Goal: Task Accomplishment & Management: Manage account settings

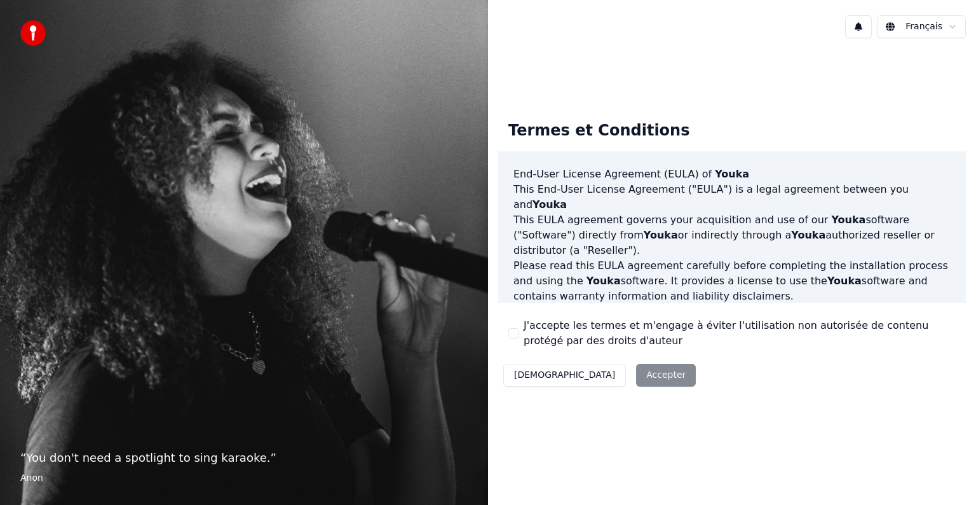
click at [601, 374] on div "Décliner Accepter" at bounding box center [599, 374] width 203 height 33
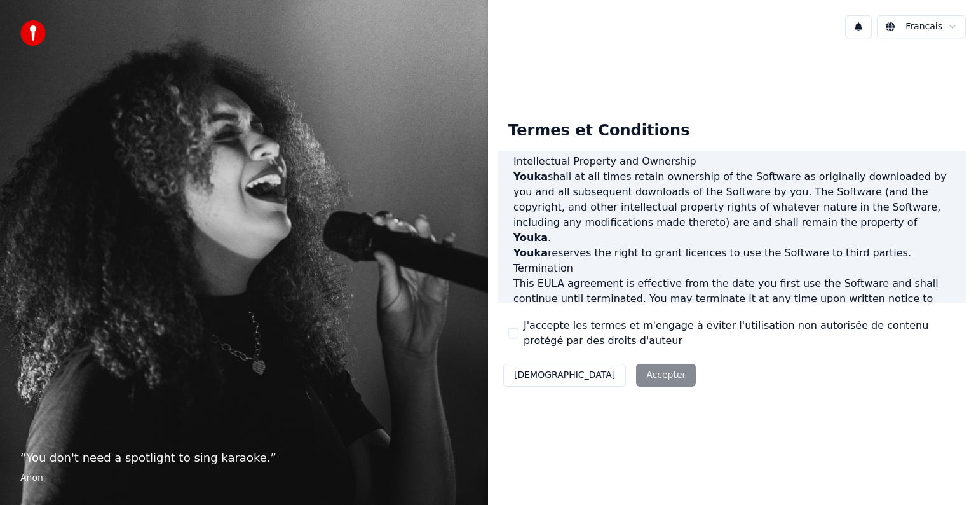
scroll to position [687, 0]
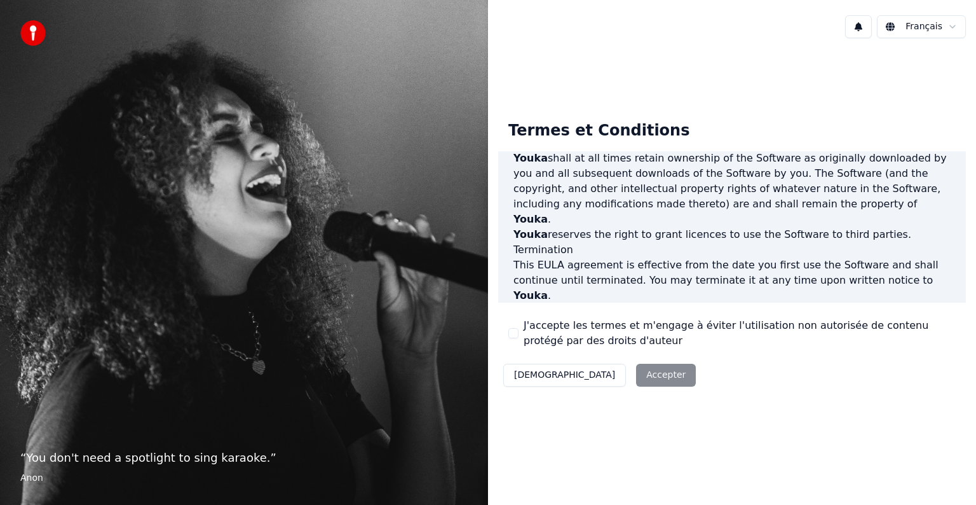
click at [584, 378] on div "Décliner Accepter" at bounding box center [599, 374] width 203 height 33
click at [506, 328] on div "Termes et Conditions End-User License Agreement ([PERSON_NAME]) of Youka This E…" at bounding box center [732, 251] width 468 height 281
click at [509, 332] on button "J'accepte les termes et m'engage à éviter l'utilisation non autorisée de conten…" at bounding box center [513, 333] width 10 height 10
click at [636, 378] on button "Accepter" at bounding box center [666, 375] width 60 height 23
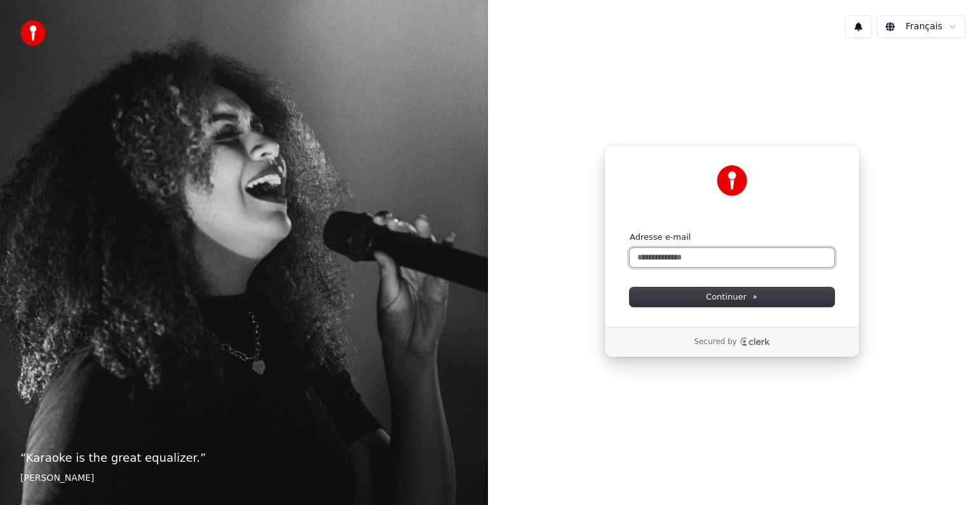
click at [661, 256] on input "Adresse e-mail" at bounding box center [732, 257] width 205 height 19
click at [692, 295] on button "Continuer" at bounding box center [732, 296] width 205 height 19
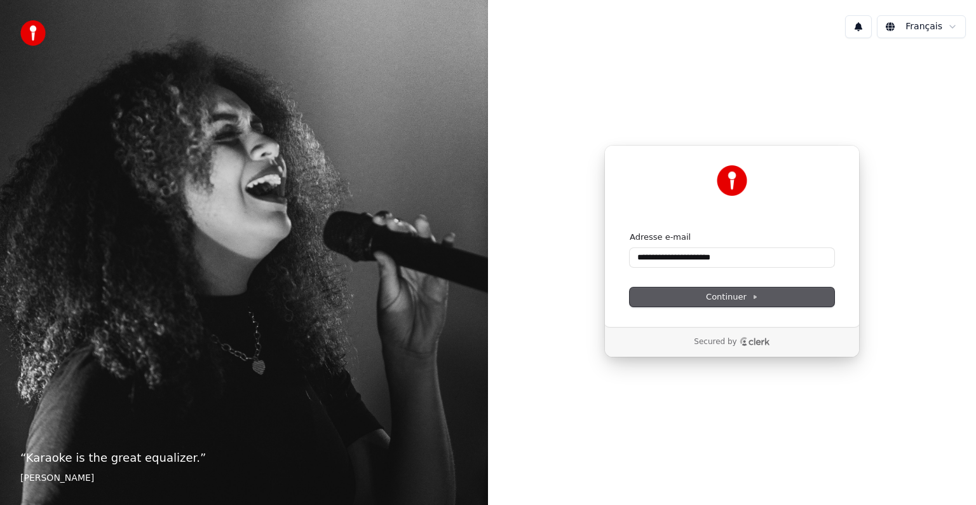
type input "**********"
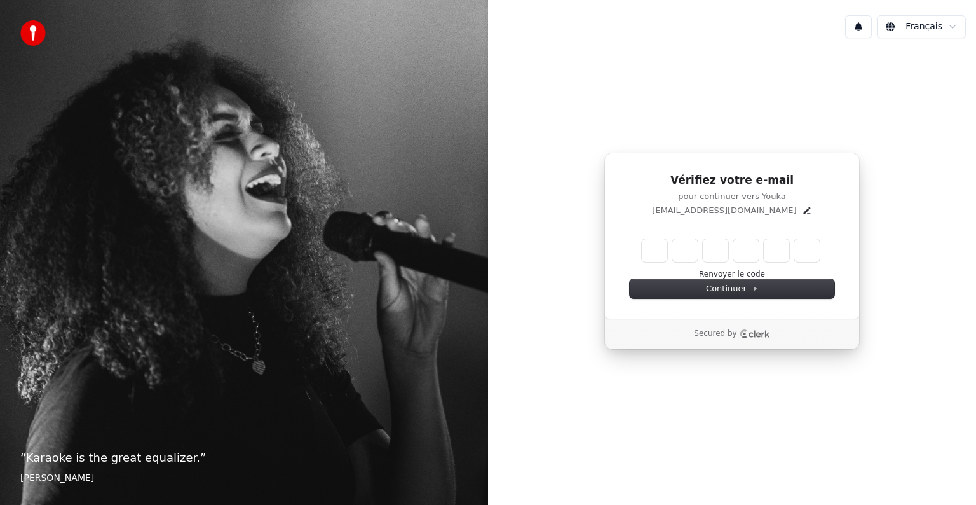
type input "*"
type input "**"
type input "*"
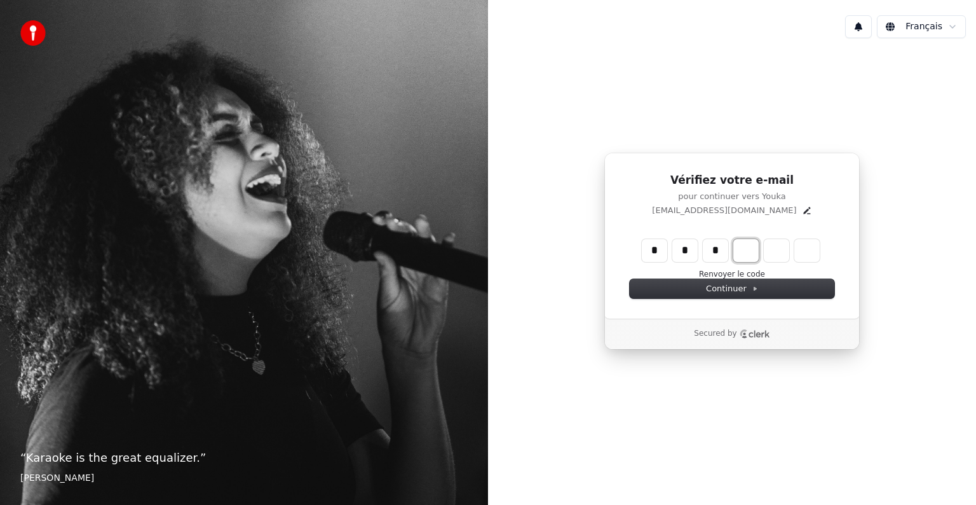
type input "***"
type input "*"
type input "****"
type input "*"
type input "******"
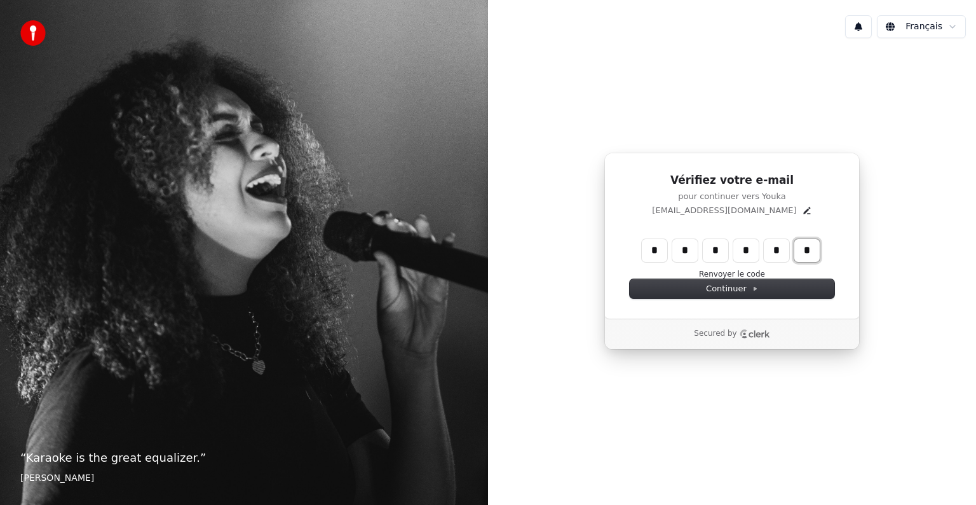
type input "*"
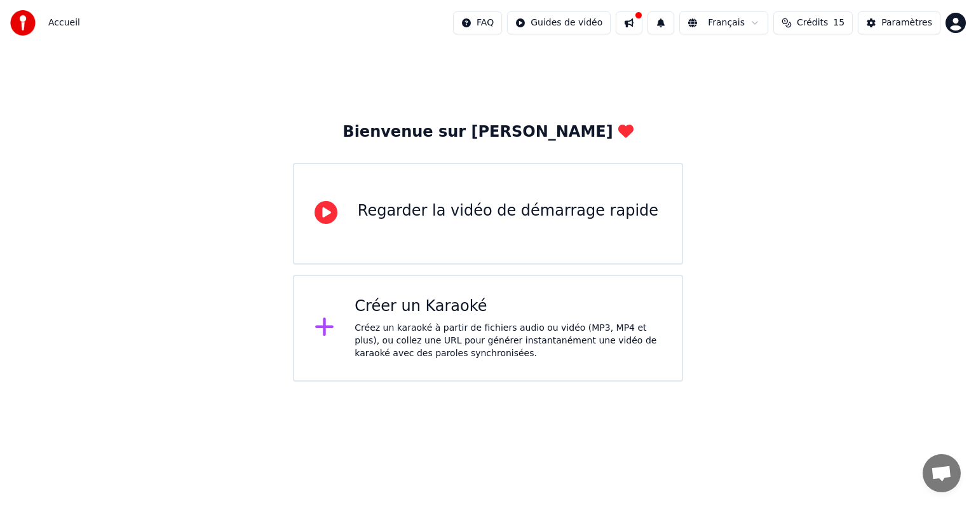
click at [639, 30] on button at bounding box center [629, 22] width 27 height 23
click at [910, 24] on div "Paramètres" at bounding box center [907, 23] width 51 height 13
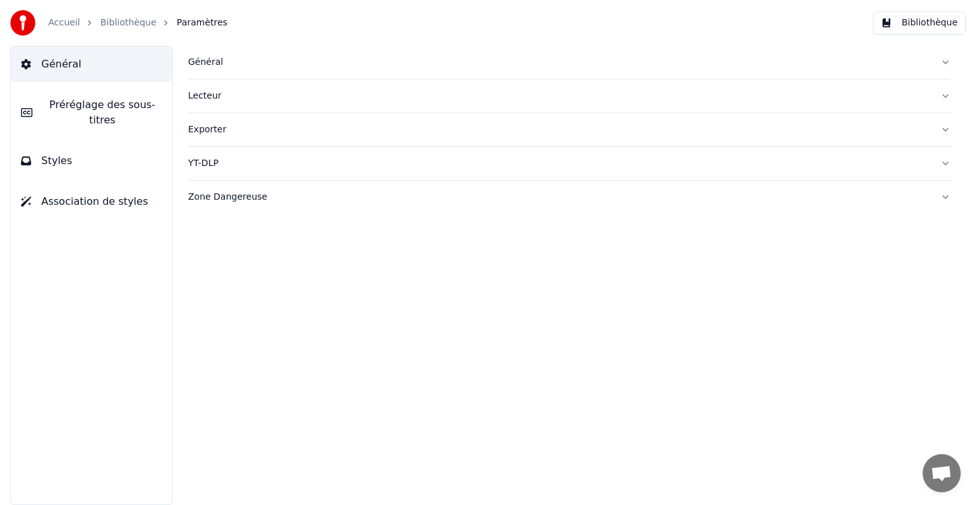
click at [196, 63] on div "Général" at bounding box center [559, 62] width 742 height 13
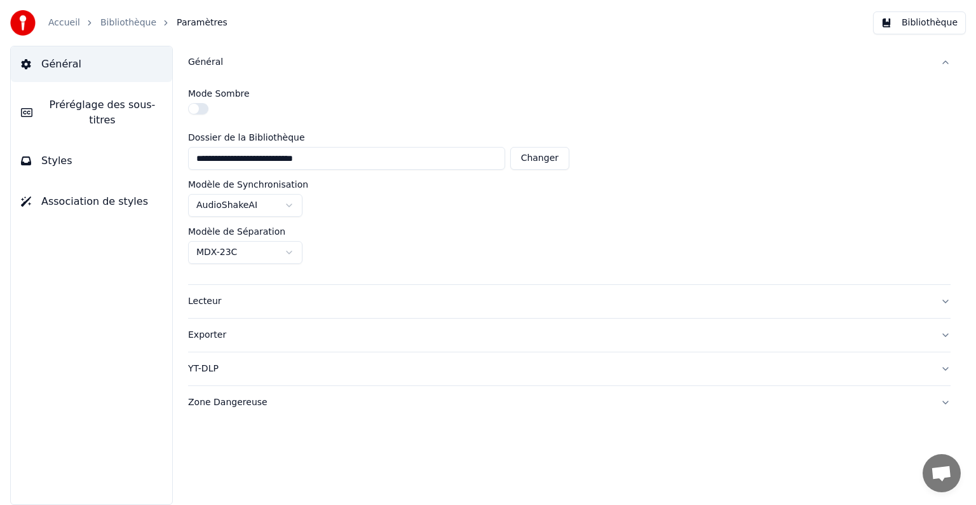
click at [651, 318] on button "Exporter" at bounding box center [569, 334] width 763 height 33
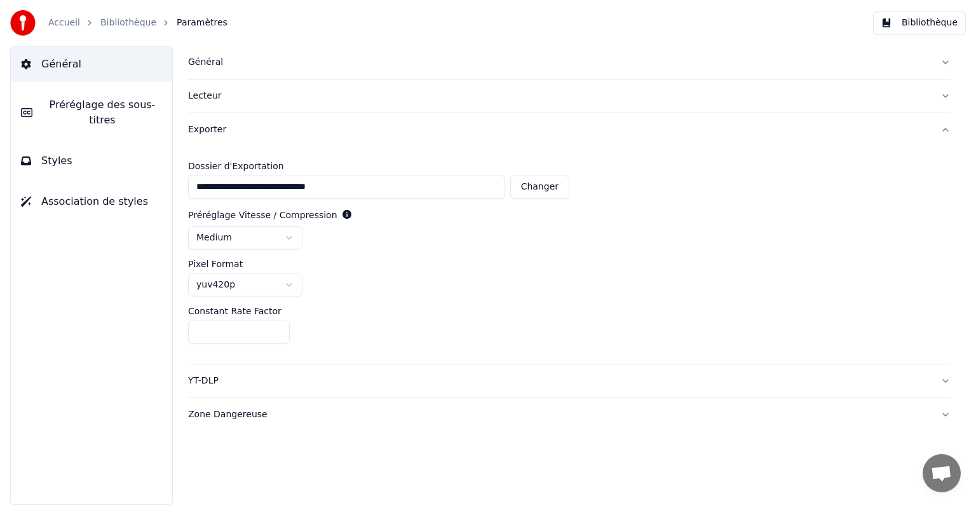
click at [97, 109] on span "Préréglage des sous-titres" at bounding box center [102, 112] width 119 height 31
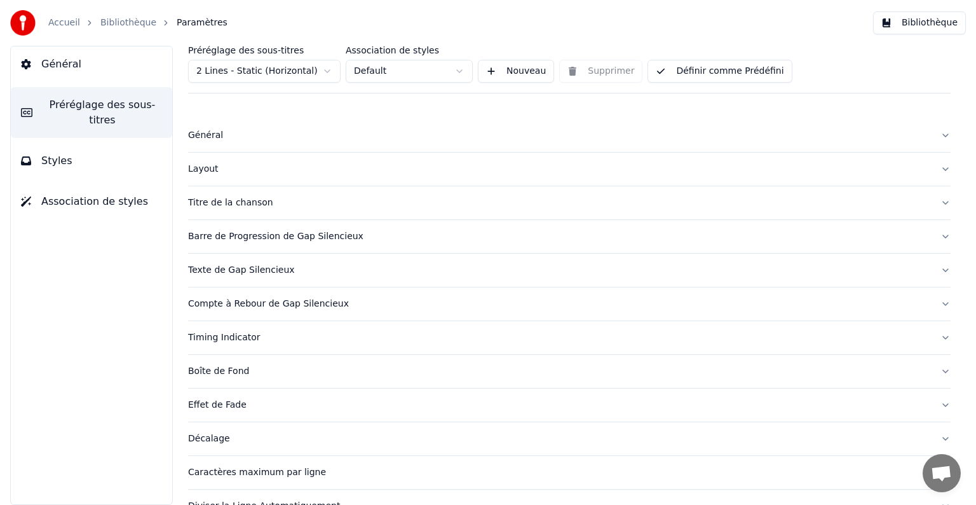
click at [66, 143] on button "Styles" at bounding box center [91, 161] width 161 height 36
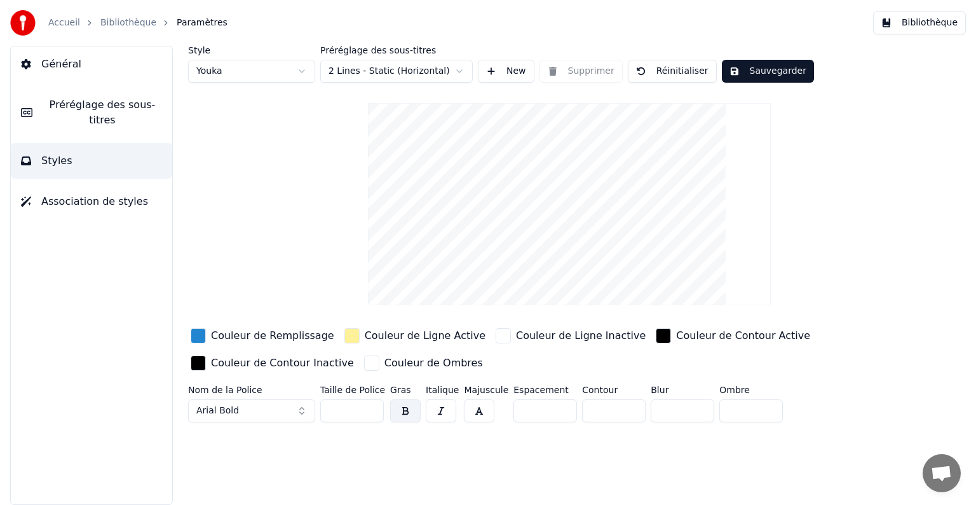
click at [86, 194] on button "Association de styles" at bounding box center [91, 202] width 161 height 36
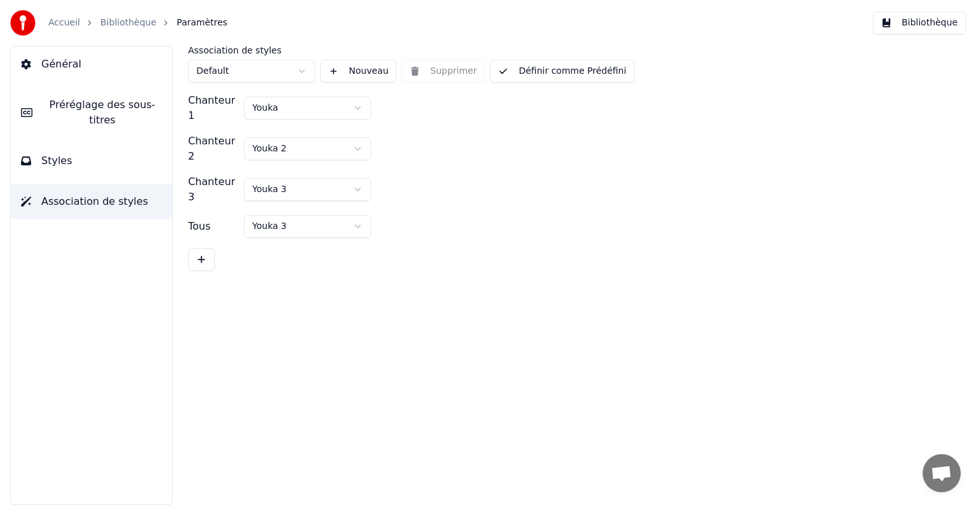
click at [76, 149] on button "Styles" at bounding box center [91, 161] width 161 height 36
